Goal: Check status: Check status

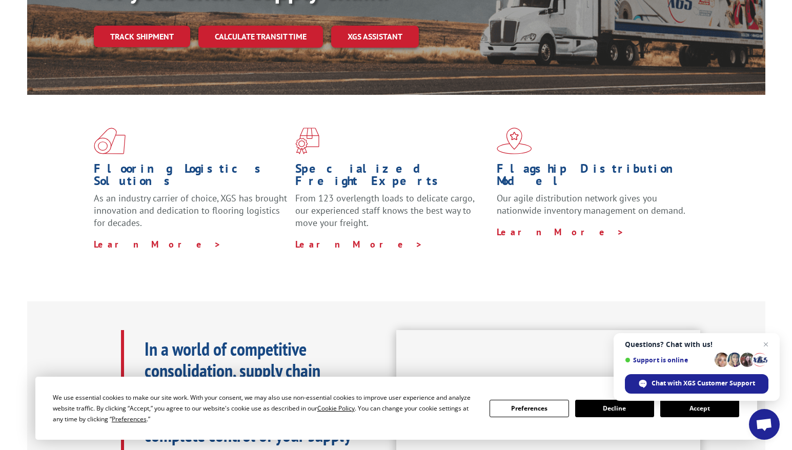
scroll to position [205, 0]
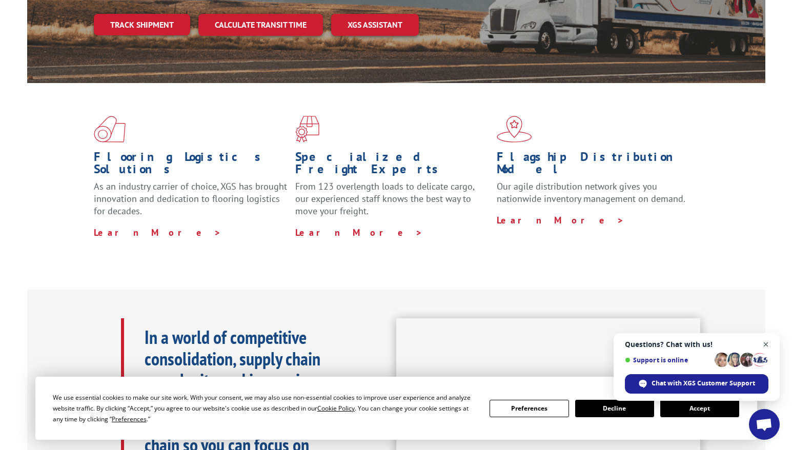
click at [764, 344] on span "Close chat" at bounding box center [766, 344] width 13 height 13
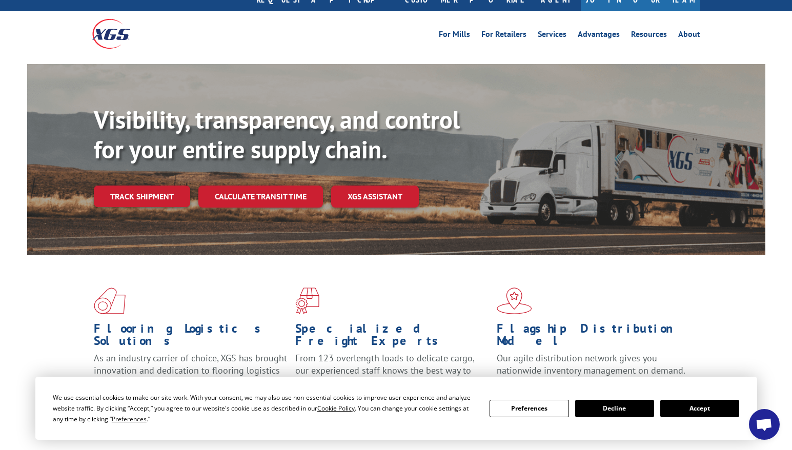
scroll to position [51, 0]
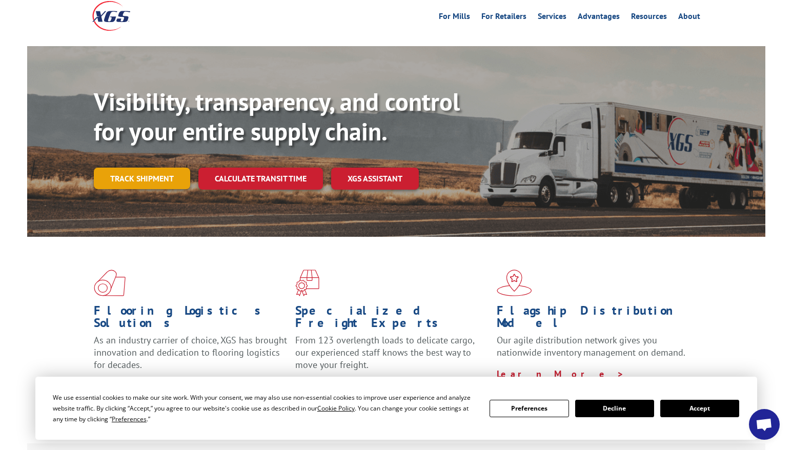
click at [147, 168] on link "Track shipment" at bounding box center [142, 179] width 96 height 22
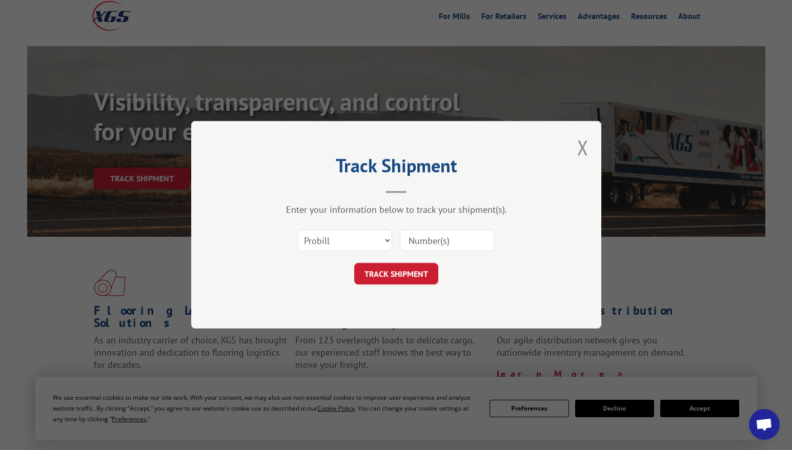
click at [588, 141] on div "Track Shipment Enter your information below to track your shipment(s). Select c…" at bounding box center [396, 225] width 410 height 208
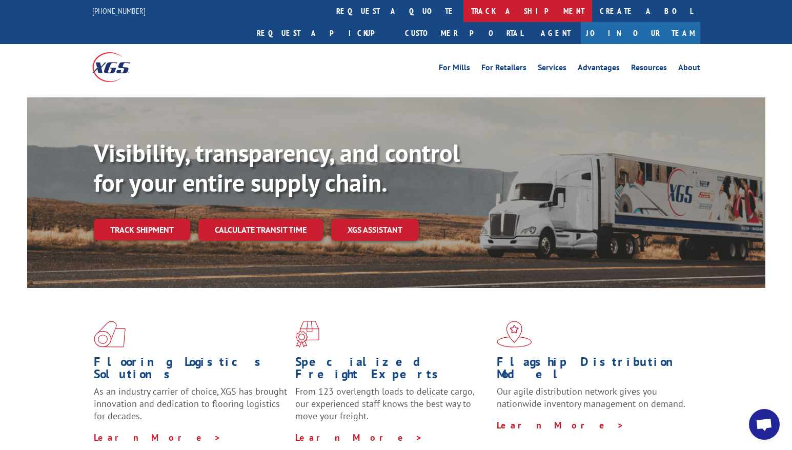
click at [463, 10] on link "track a shipment" at bounding box center [527, 11] width 129 height 22
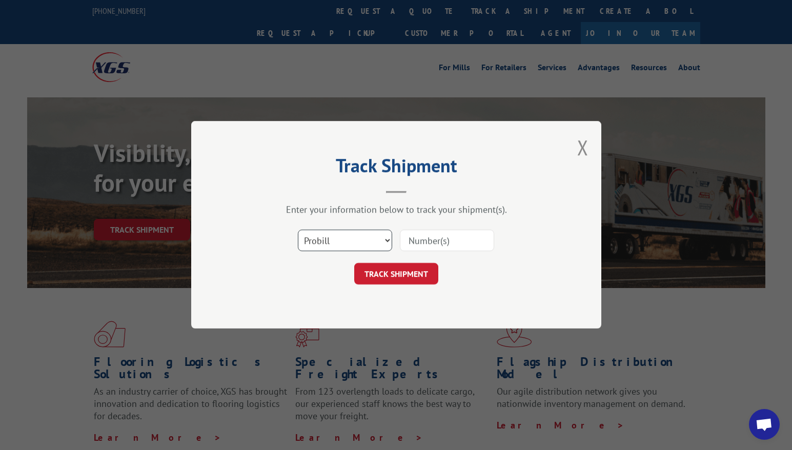
click at [379, 237] on select "Select category... Probill BOL PO" at bounding box center [345, 241] width 94 height 22
click at [355, 245] on select "Select category... Probill BOL PO" at bounding box center [345, 241] width 94 height 22
click at [469, 240] on input at bounding box center [447, 241] width 94 height 22
click at [436, 240] on input at bounding box center [447, 241] width 94 height 22
type input "17616392"
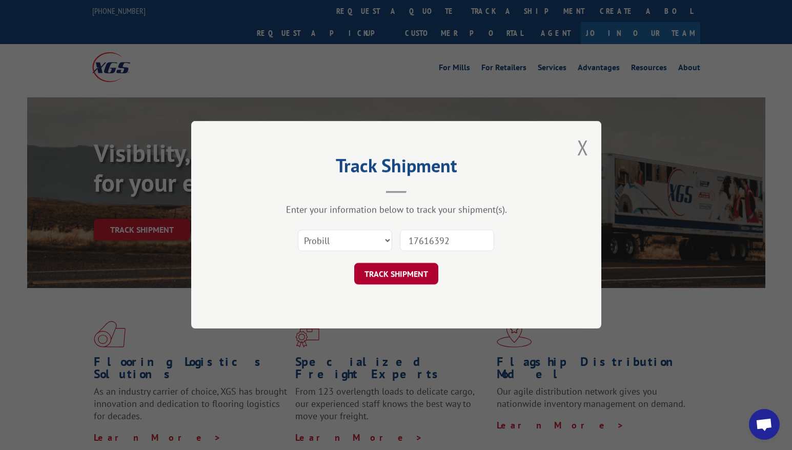
click at [389, 268] on button "TRACK SHIPMENT" at bounding box center [396, 274] width 84 height 22
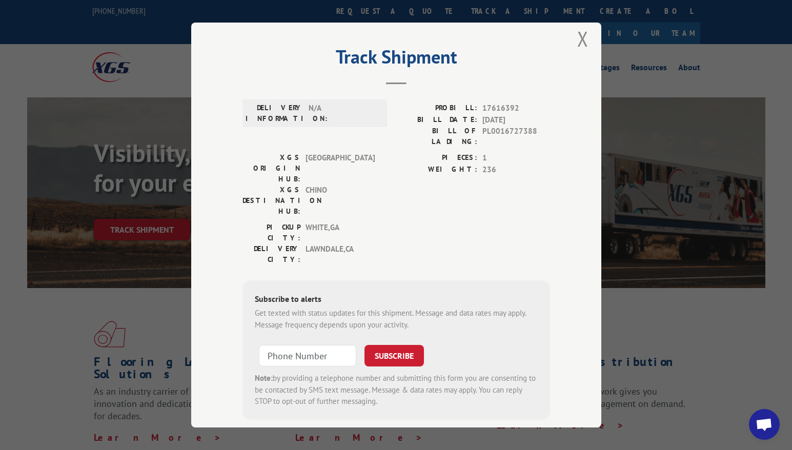
scroll to position [13, 0]
